Goal: Check status: Check status

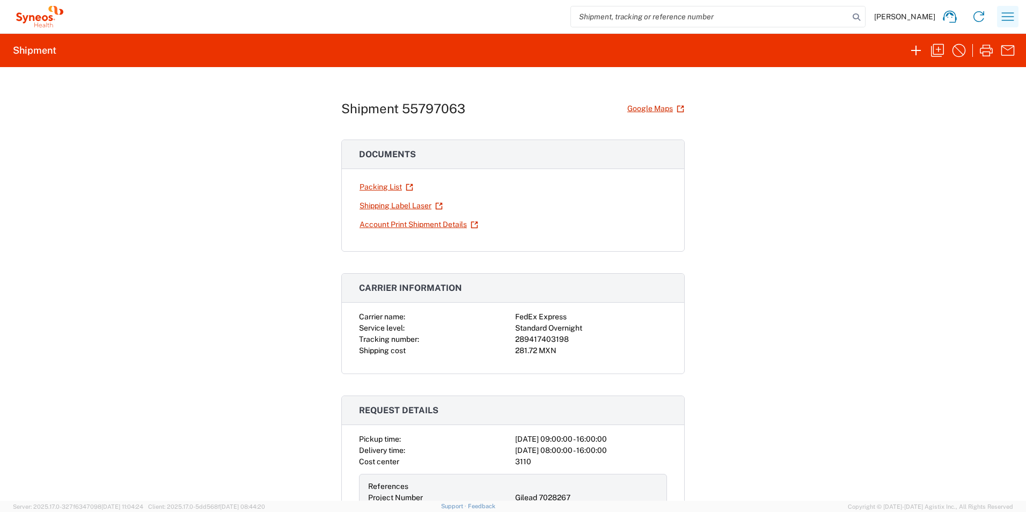
click at [1001, 19] on icon "button" at bounding box center [1007, 16] width 17 height 17
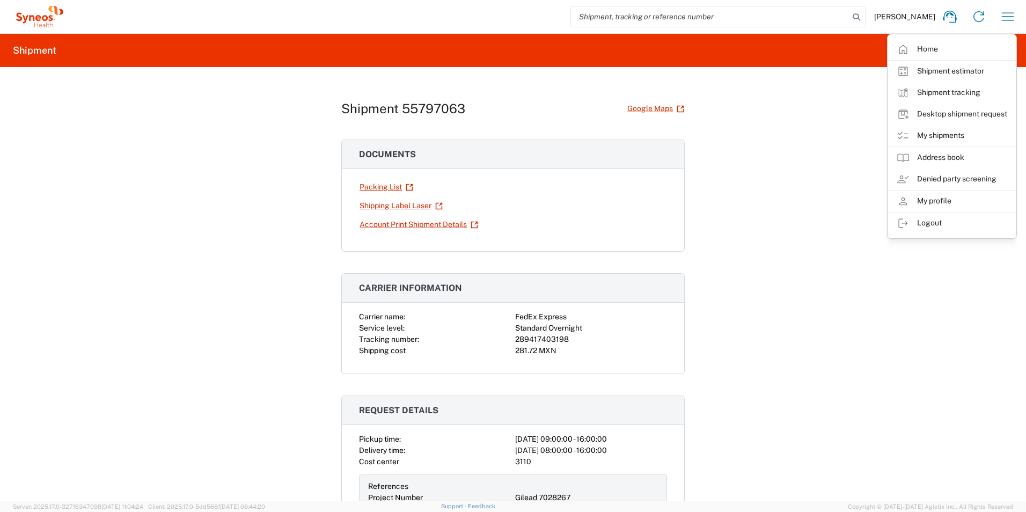
click at [941, 51] on link "Home" at bounding box center [952, 49] width 128 height 21
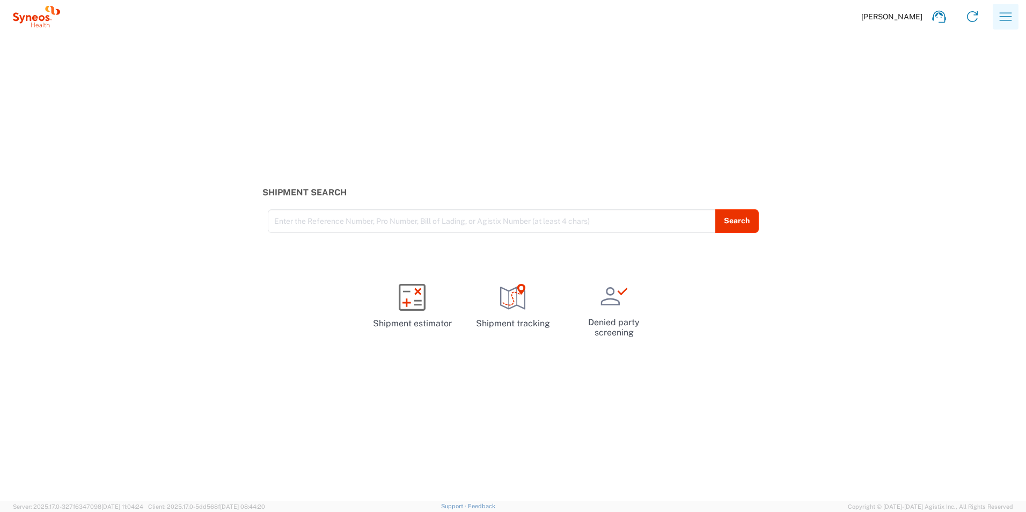
click at [1008, 14] on icon "button" at bounding box center [1005, 16] width 17 height 17
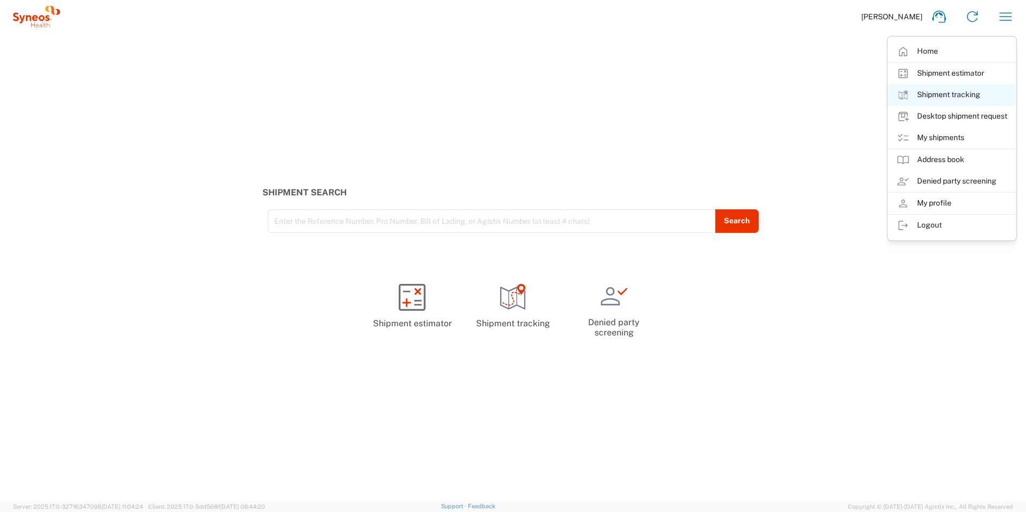
click at [932, 100] on link "Shipment tracking" at bounding box center [952, 94] width 128 height 21
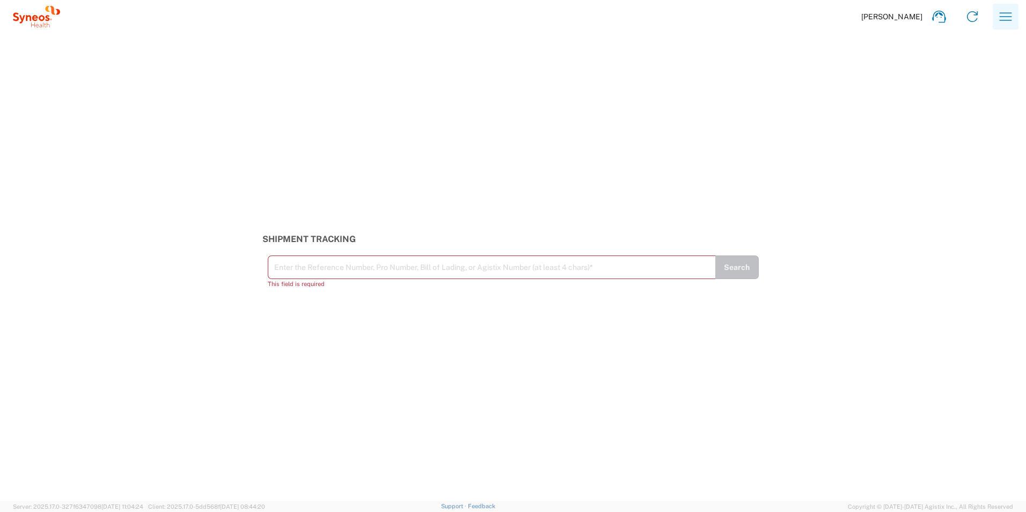
click at [1007, 20] on icon "button" at bounding box center [1006, 16] width 12 height 8
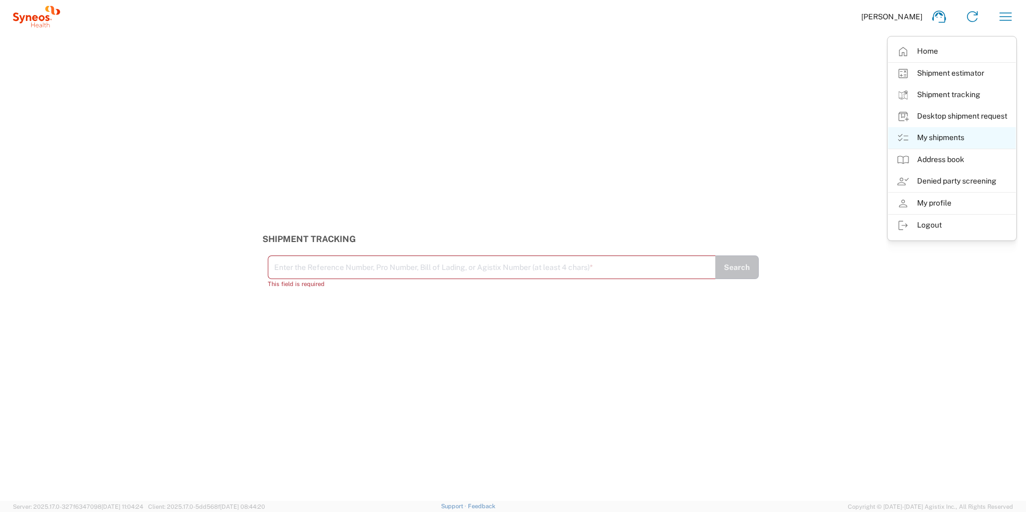
click at [946, 145] on link "My shipments" at bounding box center [952, 137] width 128 height 21
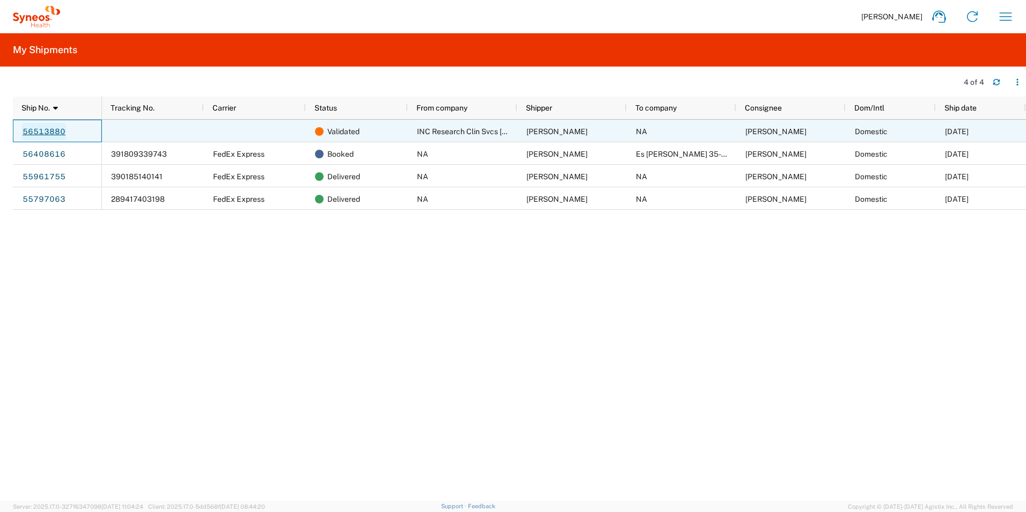
click at [50, 127] on link "56513880" at bounding box center [44, 131] width 44 height 17
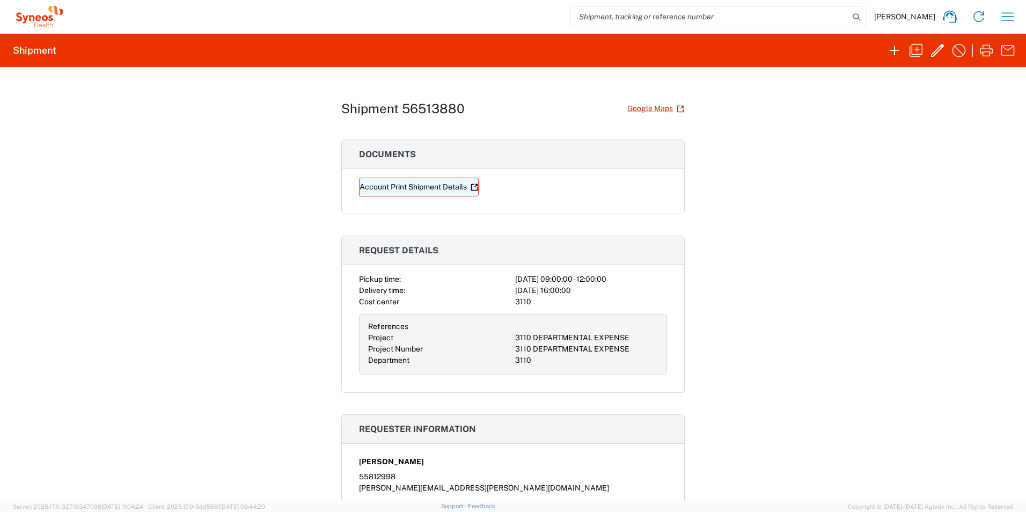
click at [418, 184] on link "Account Print Shipment Details" at bounding box center [419, 187] width 120 height 19
click at [956, 51] on icon "button" at bounding box center [958, 50] width 17 height 17
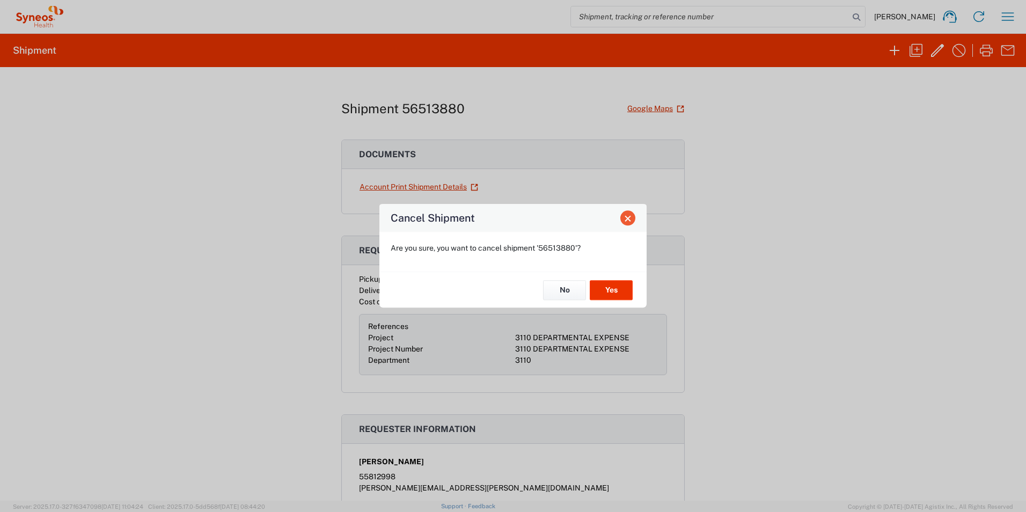
click at [630, 218] on span "Close" at bounding box center [628, 219] width 8 height 8
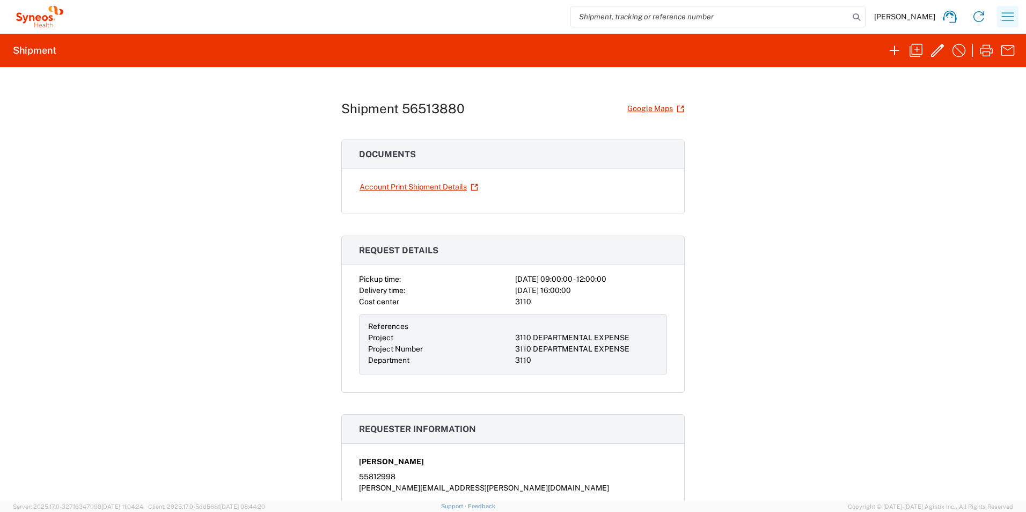
click at [1004, 16] on icon "button" at bounding box center [1007, 16] width 17 height 17
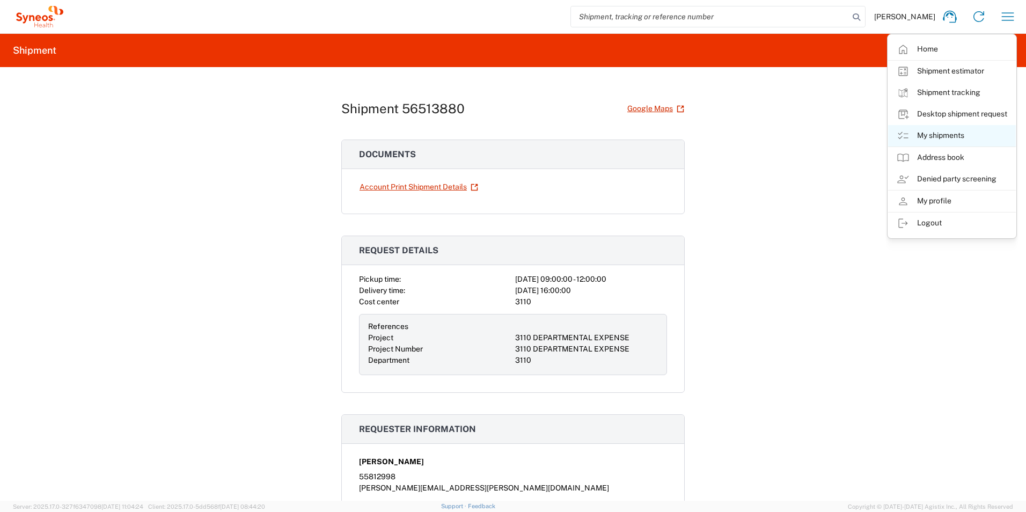
click at [934, 138] on link "My shipments" at bounding box center [952, 135] width 128 height 21
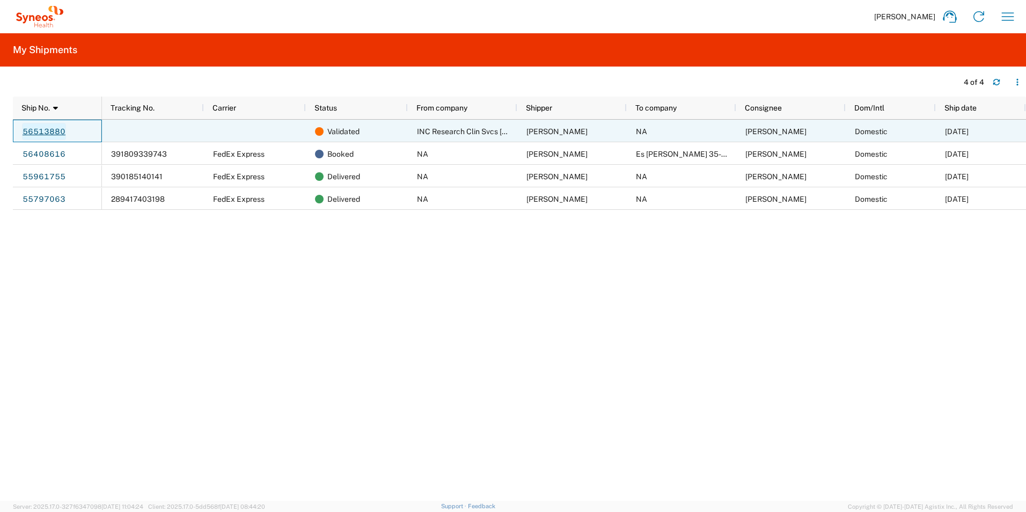
click at [49, 130] on link "56513880" at bounding box center [44, 131] width 44 height 17
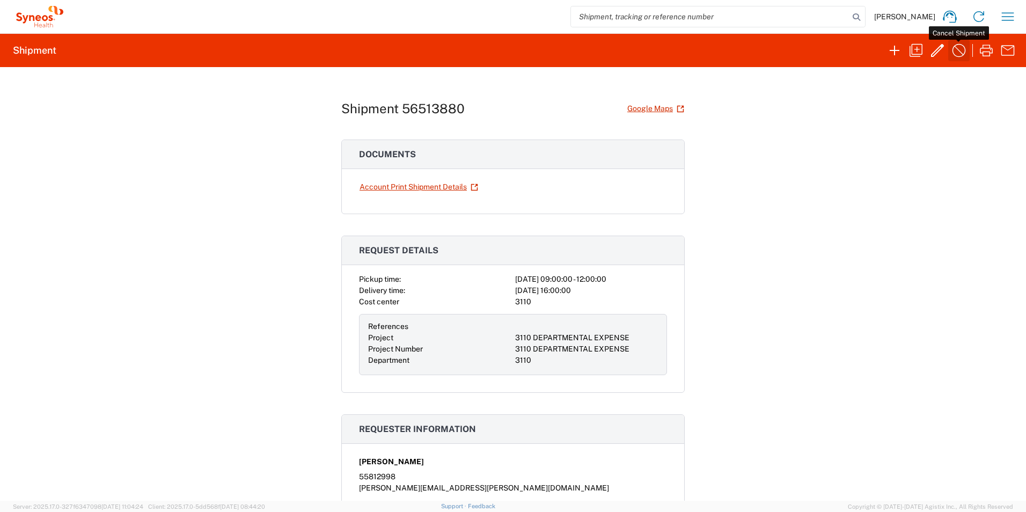
click at [960, 55] on icon "button" at bounding box center [958, 50] width 17 height 17
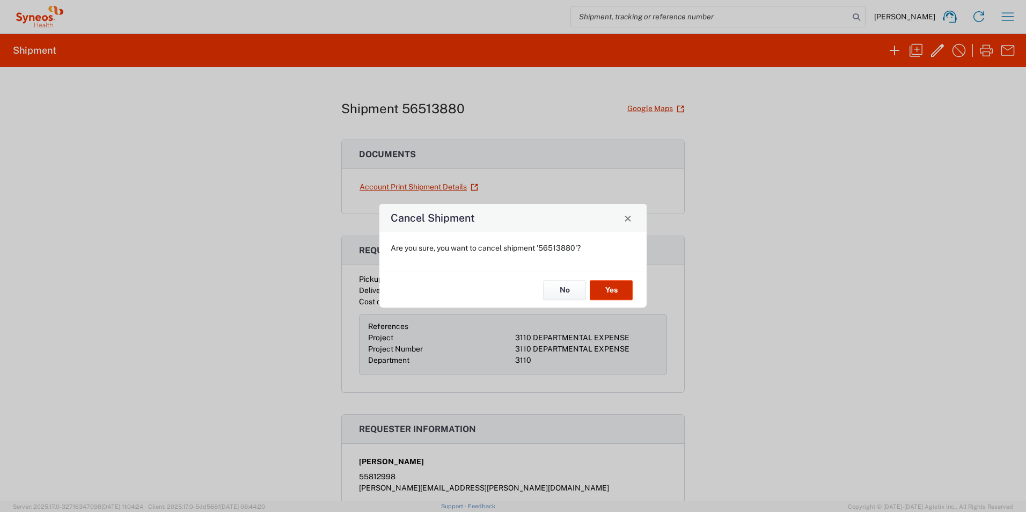
click at [625, 291] on button "Yes" at bounding box center [611, 290] width 43 height 20
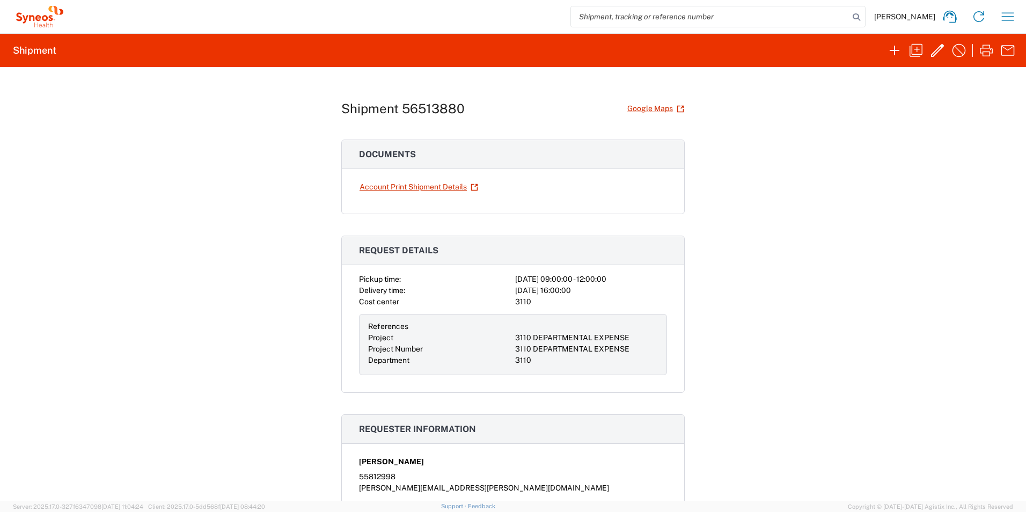
drag, startPoint x: 762, startPoint y: 0, endPoint x: 951, endPoint y: 246, distance: 310.3
click at [951, 246] on div "Shipment 56513880 Google Maps Documents Account Print Shipment Details Request …" at bounding box center [513, 284] width 1026 height 434
click at [979, 14] on icon at bounding box center [978, 16] width 17 height 17
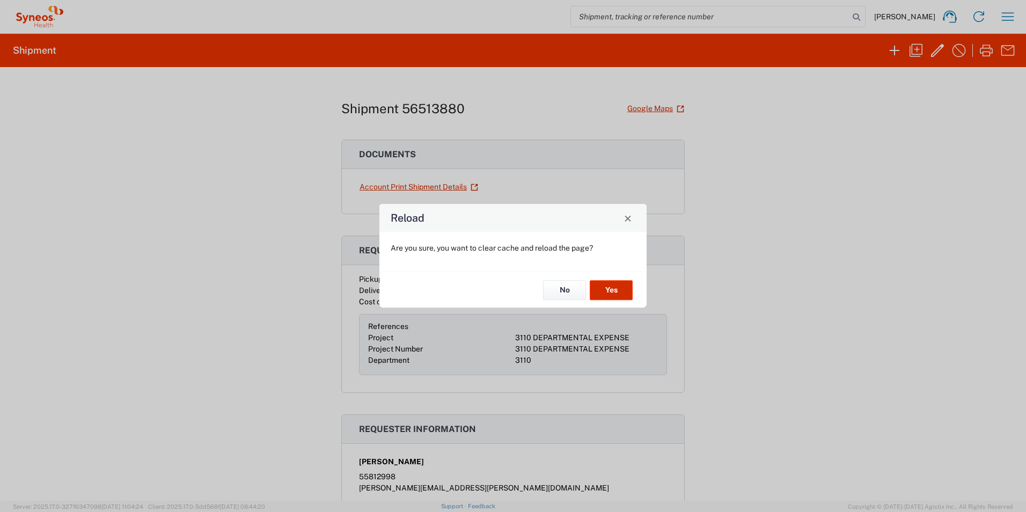
click at [618, 283] on button "Yes" at bounding box center [611, 290] width 43 height 20
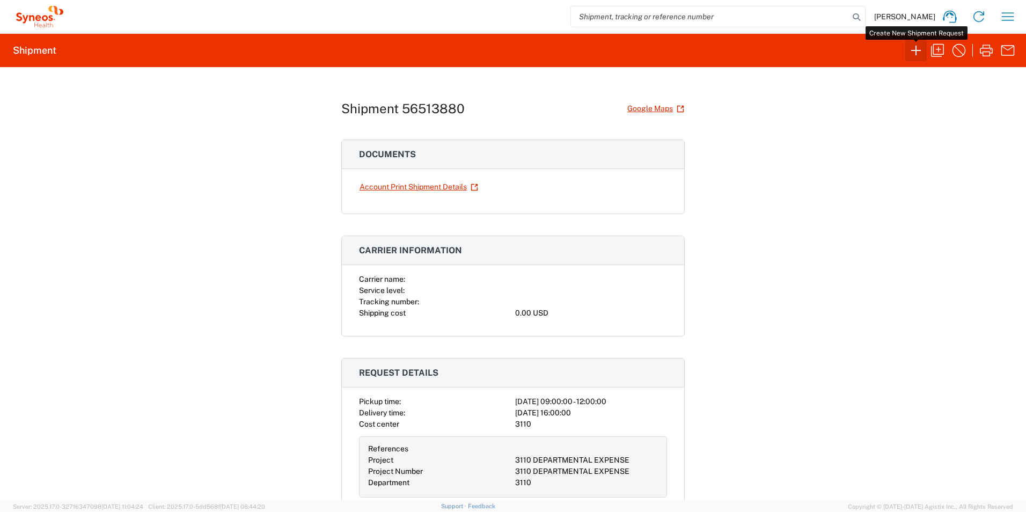
drag, startPoint x: 275, startPoint y: 1, endPoint x: 921, endPoint y: 50, distance: 648.6
click at [921, 50] on icon "button" at bounding box center [916, 50] width 17 height 17
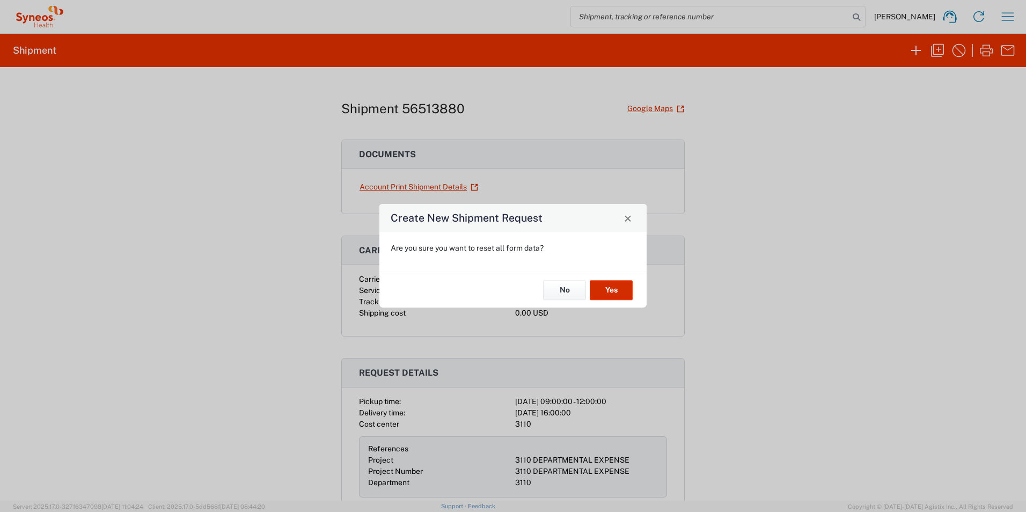
click at [614, 284] on button "Yes" at bounding box center [611, 290] width 43 height 20
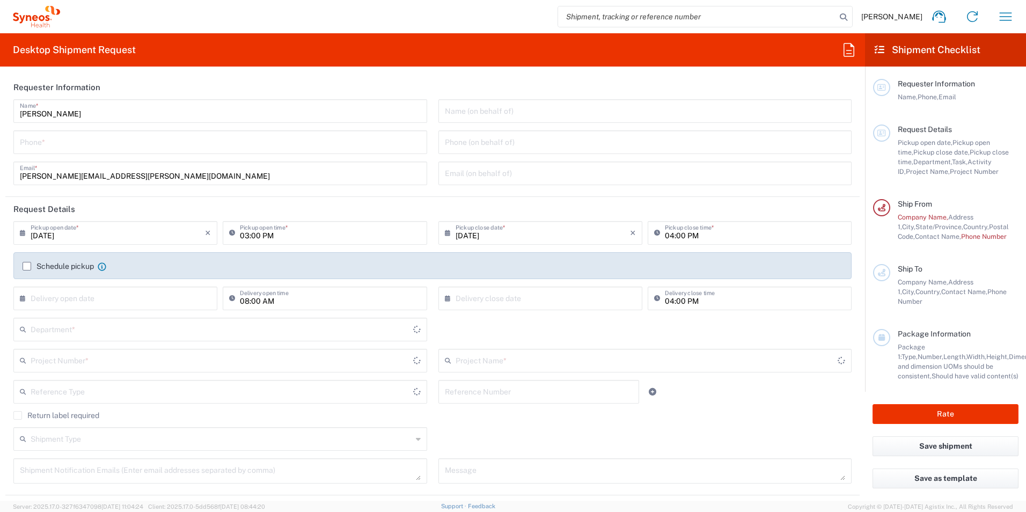
type input "Mexico State"
type input "[GEOGRAPHIC_DATA]"
type input "3110"
type input "IVH Mexico SA de CV"
